Goal: Register for event/course

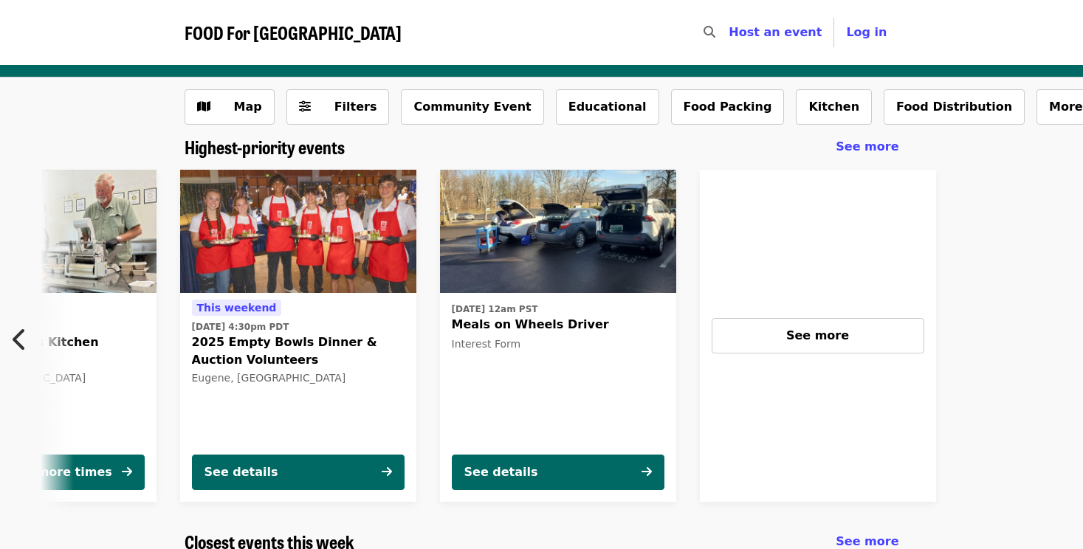
scroll to position [0, 534]
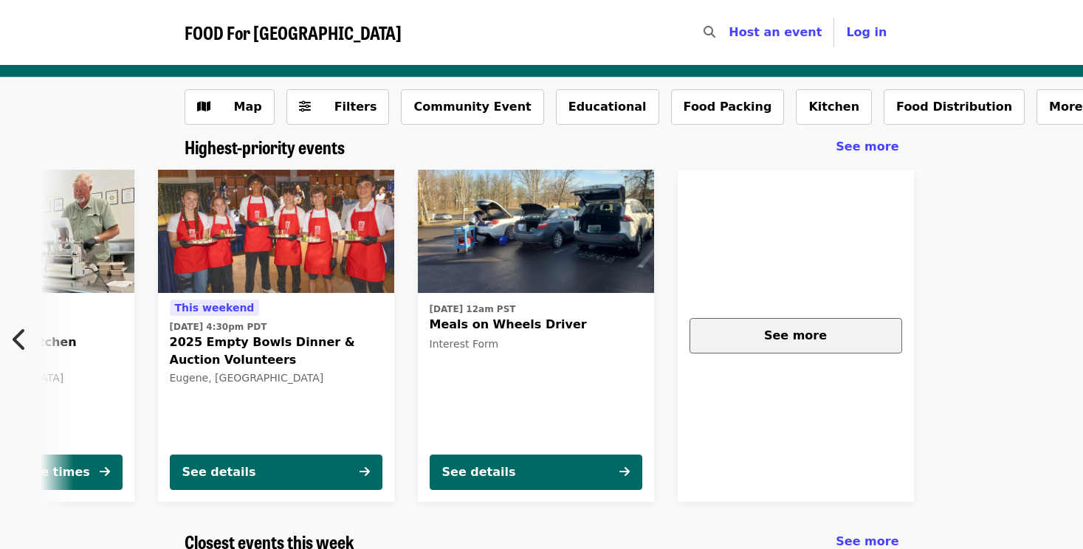
click at [863, 336] on div "See more" at bounding box center [795, 336] width 187 height 18
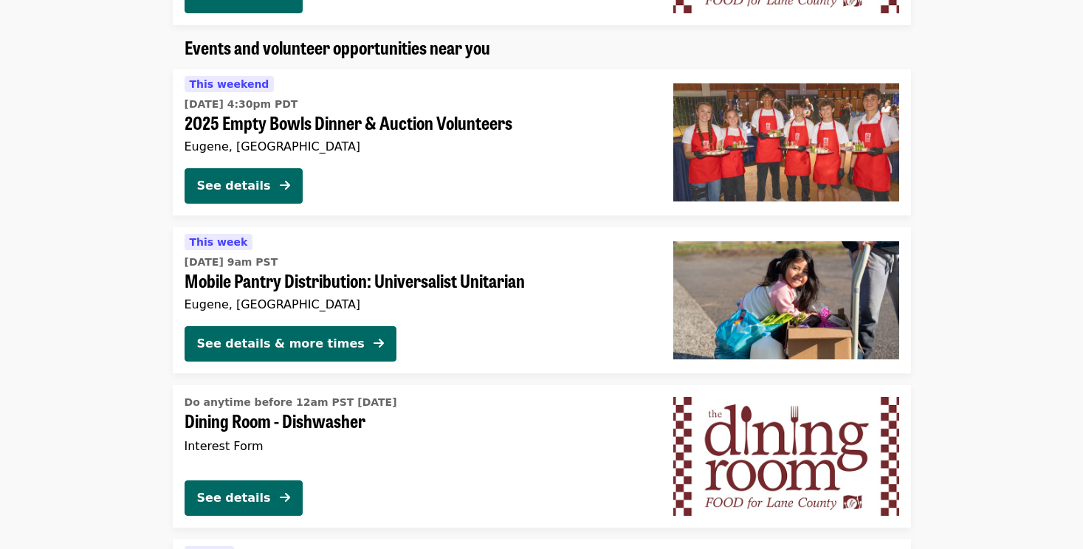
scroll to position [1084, 0]
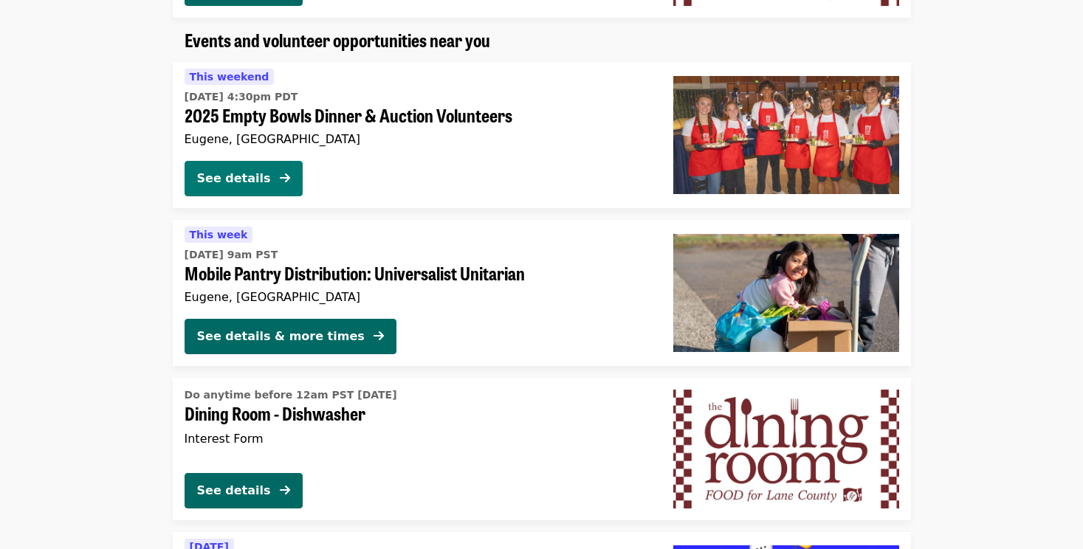
click at [264, 177] on div "See details" at bounding box center [234, 179] width 74 height 18
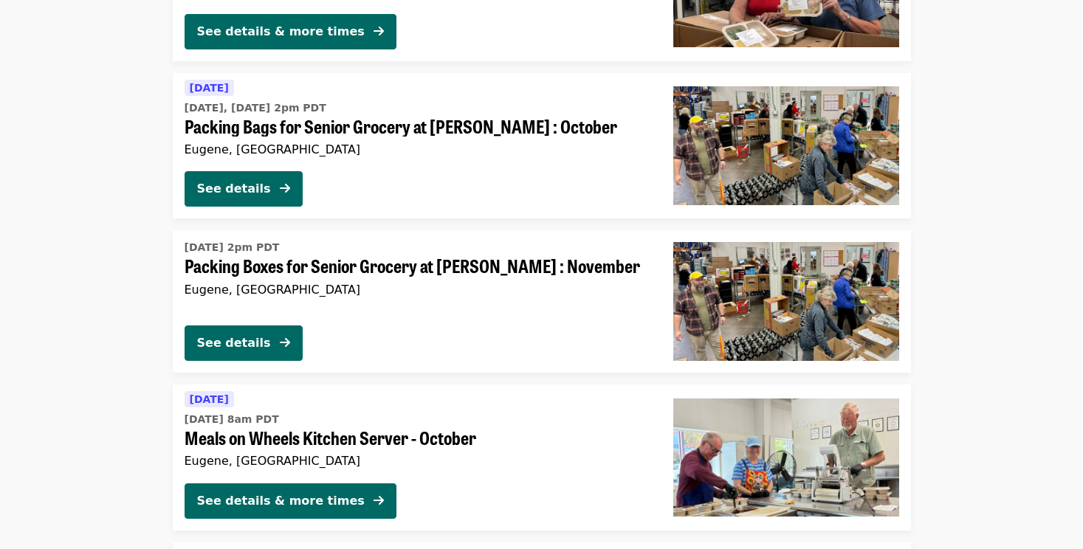
scroll to position [2182, 0]
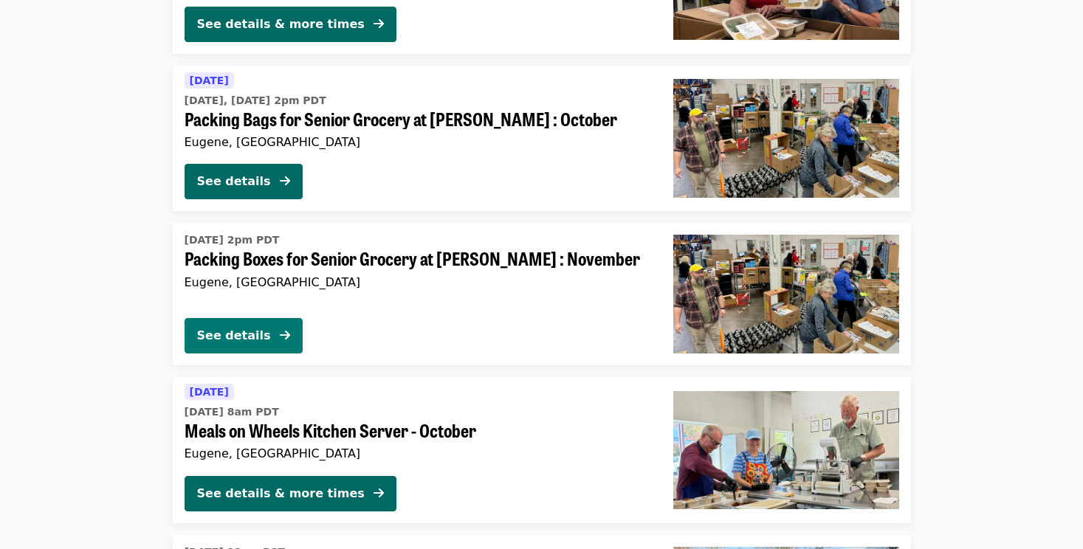
click at [263, 341] on div "See details" at bounding box center [234, 336] width 74 height 18
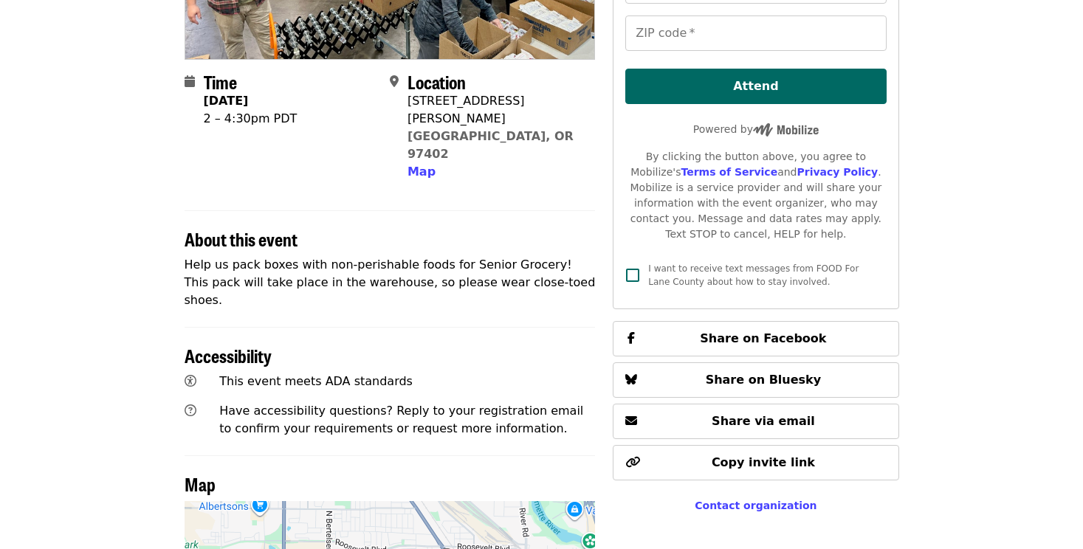
scroll to position [291, 0]
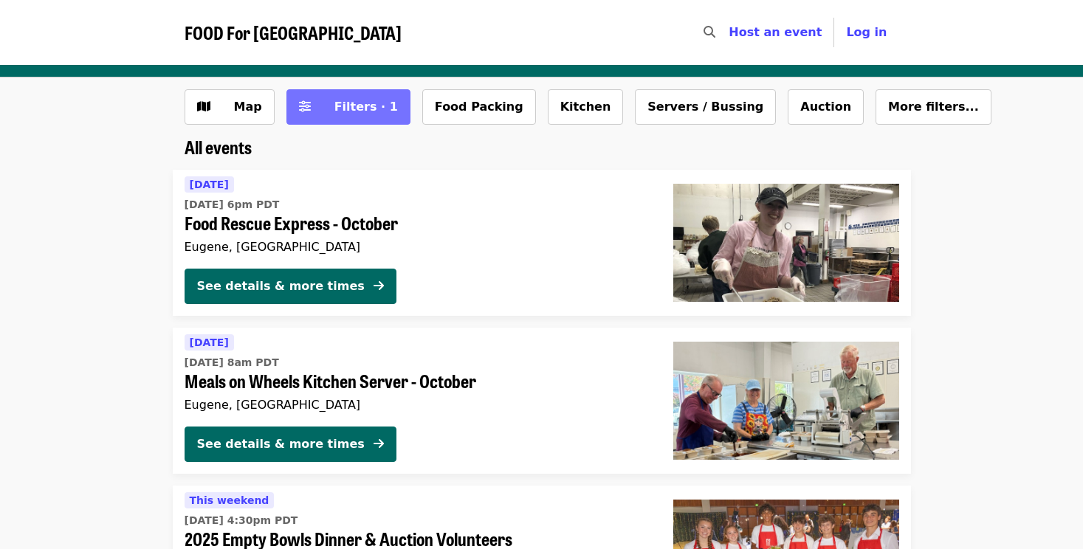
click at [351, 113] on span "Filters · 1" at bounding box center [365, 107] width 63 height 14
